Goal: Transaction & Acquisition: Subscribe to service/newsletter

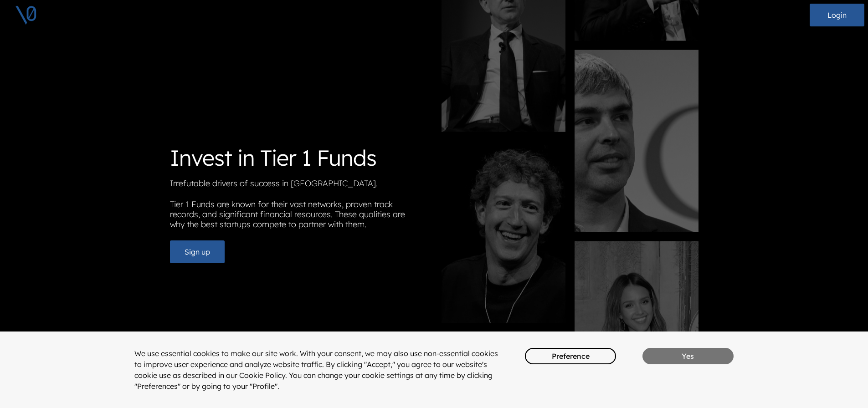
click at [680, 355] on button "Yes" at bounding box center [687, 356] width 91 height 16
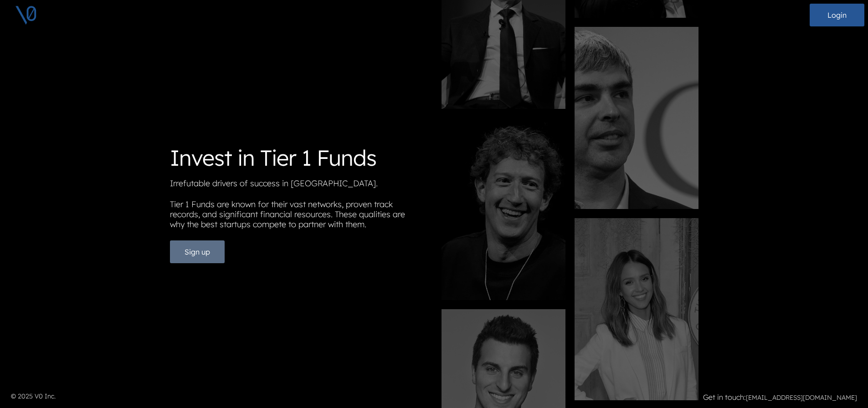
click at [215, 256] on button "Sign up" at bounding box center [197, 252] width 55 height 23
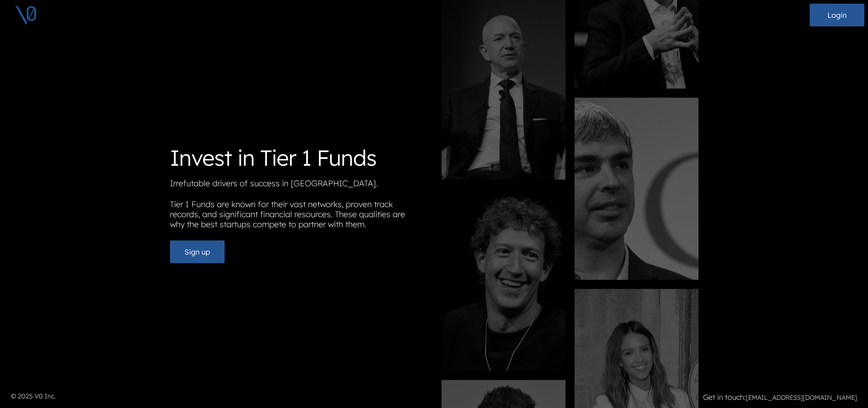
click at [249, 267] on div "Invest in Tier 1 Funds Irrefutable drivers of success in Silicon Valley. Tier 1…" at bounding box center [434, 204] width 528 height 408
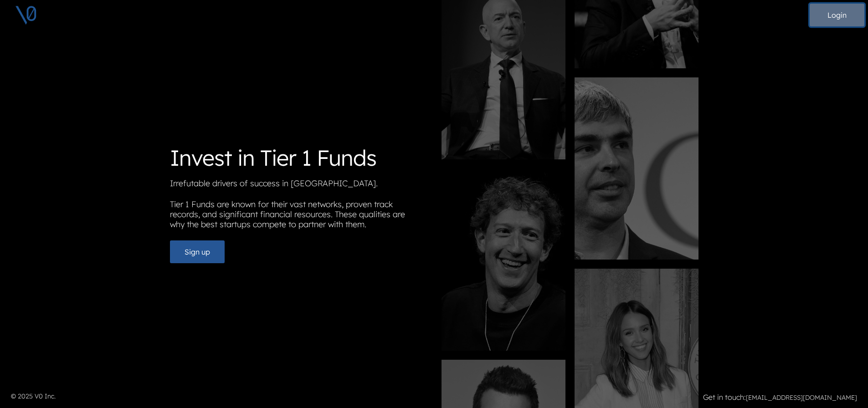
click at [838, 15] on button "Login" at bounding box center [837, 15] width 55 height 23
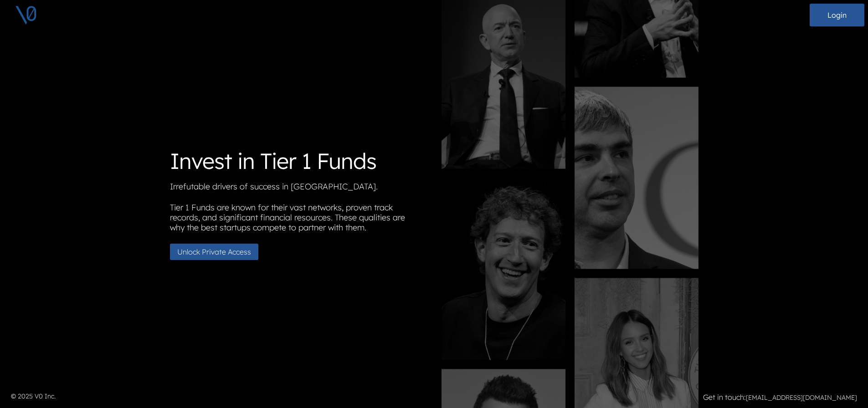
click at [237, 256] on button "Unlock Private Access" at bounding box center [214, 252] width 88 height 16
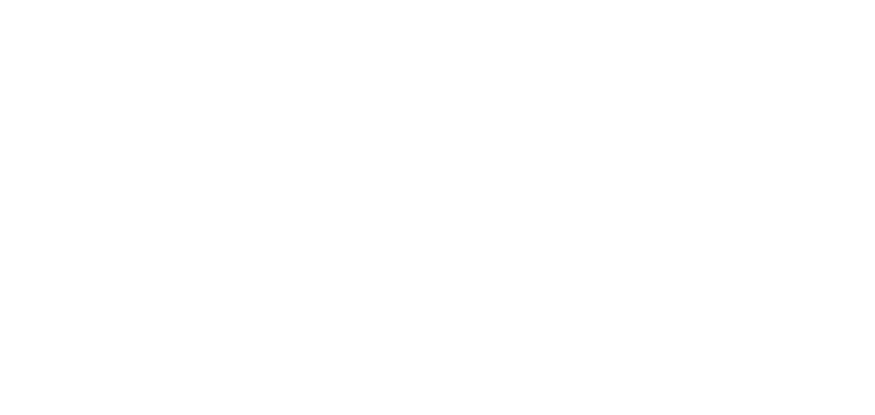
click at [161, 120] on html at bounding box center [437, 207] width 875 height 415
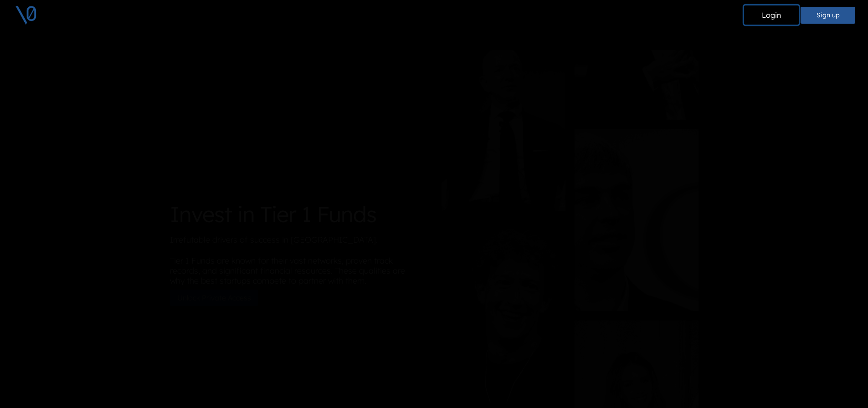
click at [769, 16] on button "Login" at bounding box center [771, 14] width 55 height 19
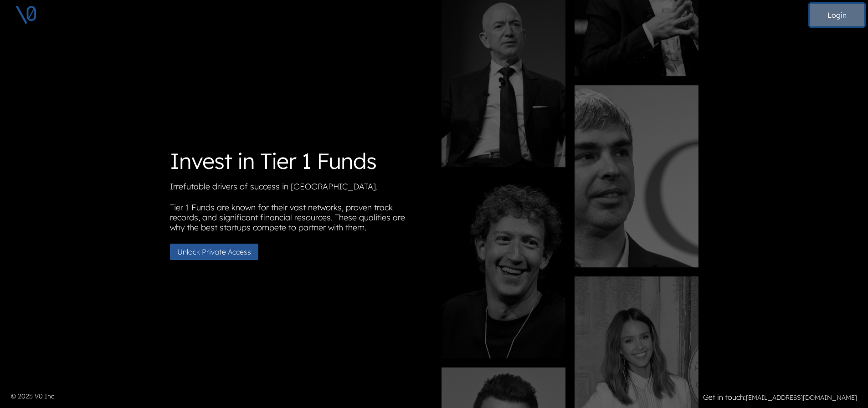
click at [835, 16] on button "Login" at bounding box center [837, 15] width 55 height 23
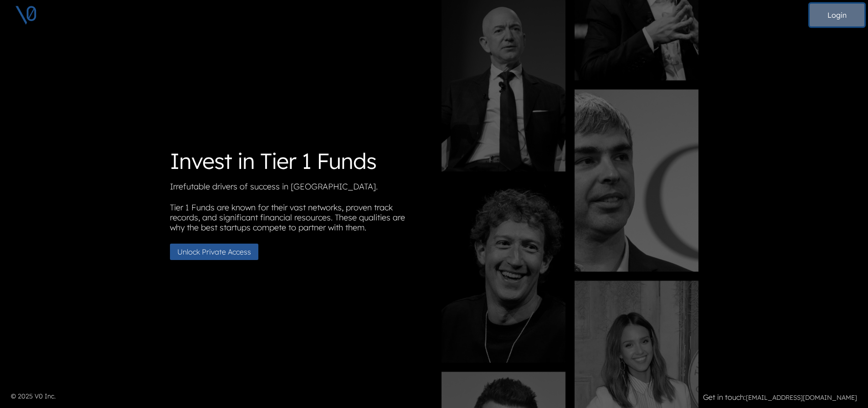
click at [854, 13] on button "Login" at bounding box center [837, 15] width 55 height 23
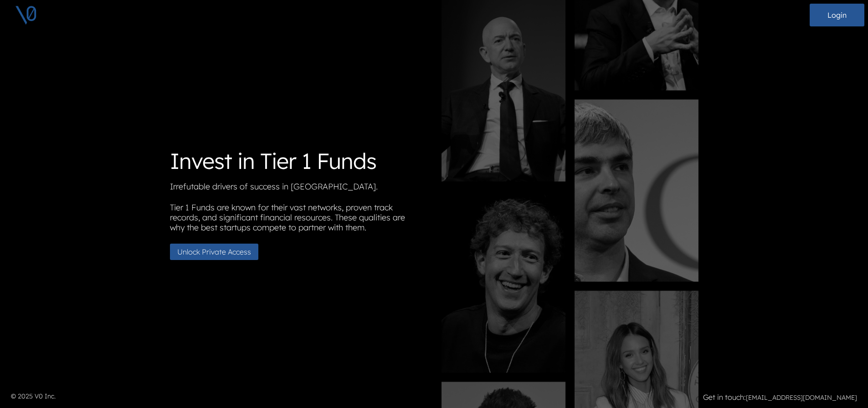
click at [227, 255] on button "Unlock Private Access" at bounding box center [214, 252] width 88 height 16
